Goal: Navigation & Orientation: Find specific page/section

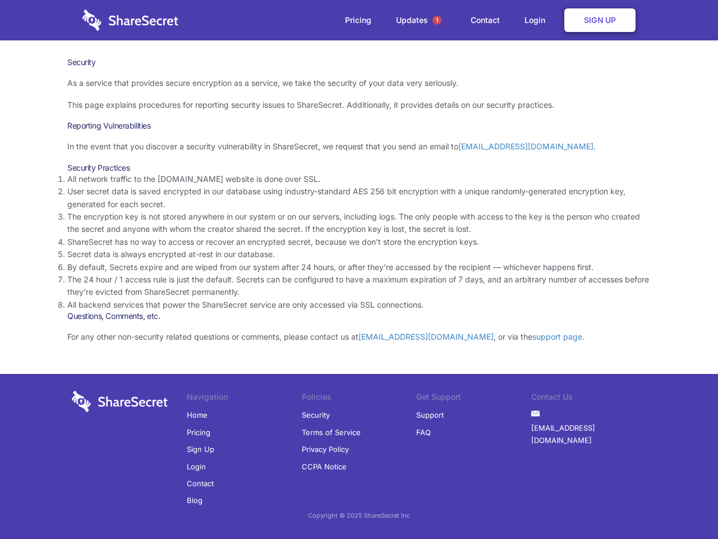
click at [359, 269] on li "By default, Secrets expire and are wiped from our system after 24 hours, or aft…" at bounding box center [359, 267] width 584 height 12
click at [437, 20] on span "1" at bounding box center [437, 20] width 9 height 9
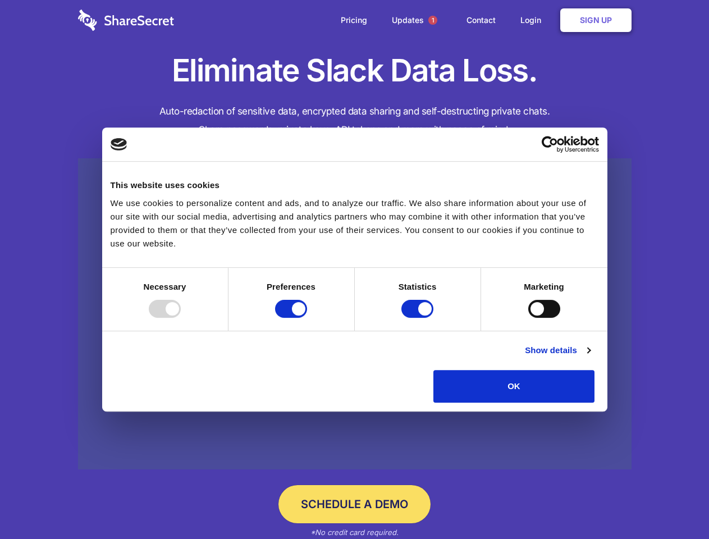
click at [181, 318] on div at bounding box center [165, 309] width 32 height 18
click at [307, 318] on input "Preferences" at bounding box center [291, 309] width 32 height 18
checkbox input "false"
click at [419, 318] on input "Statistics" at bounding box center [417, 309] width 32 height 18
checkbox input "false"
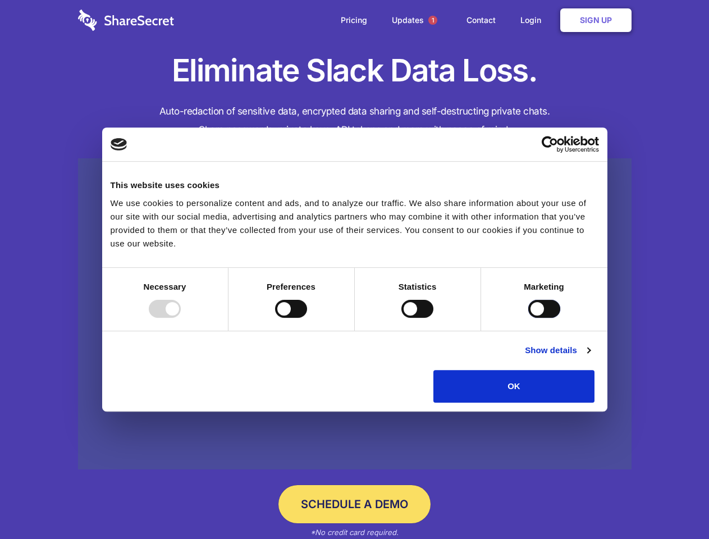
click at [528, 318] on input "Marketing" at bounding box center [544, 309] width 32 height 18
checkbox input "true"
click at [590, 357] on link "Show details" at bounding box center [557, 350] width 65 height 13
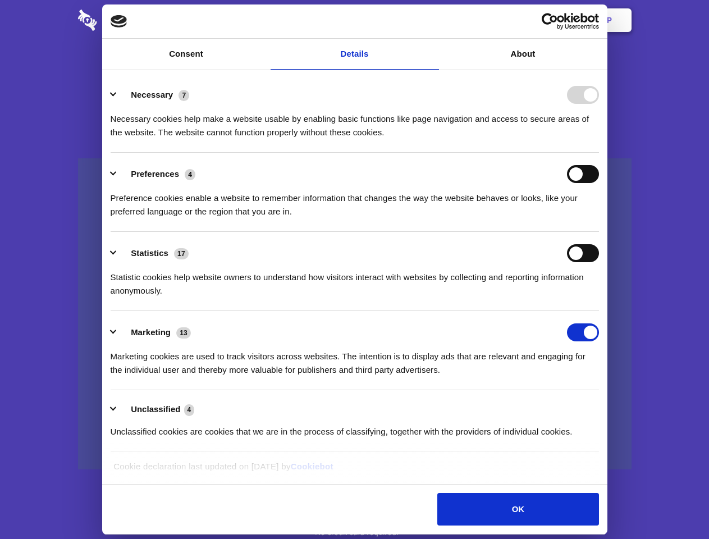
click at [599, 153] on li "Necessary 7 Necessary cookies help make a website usable by enabling basic func…" at bounding box center [355, 113] width 488 height 79
click at [432, 20] on span "1" at bounding box center [432, 20] width 9 height 9
